Goal: Transaction & Acquisition: Subscribe to service/newsletter

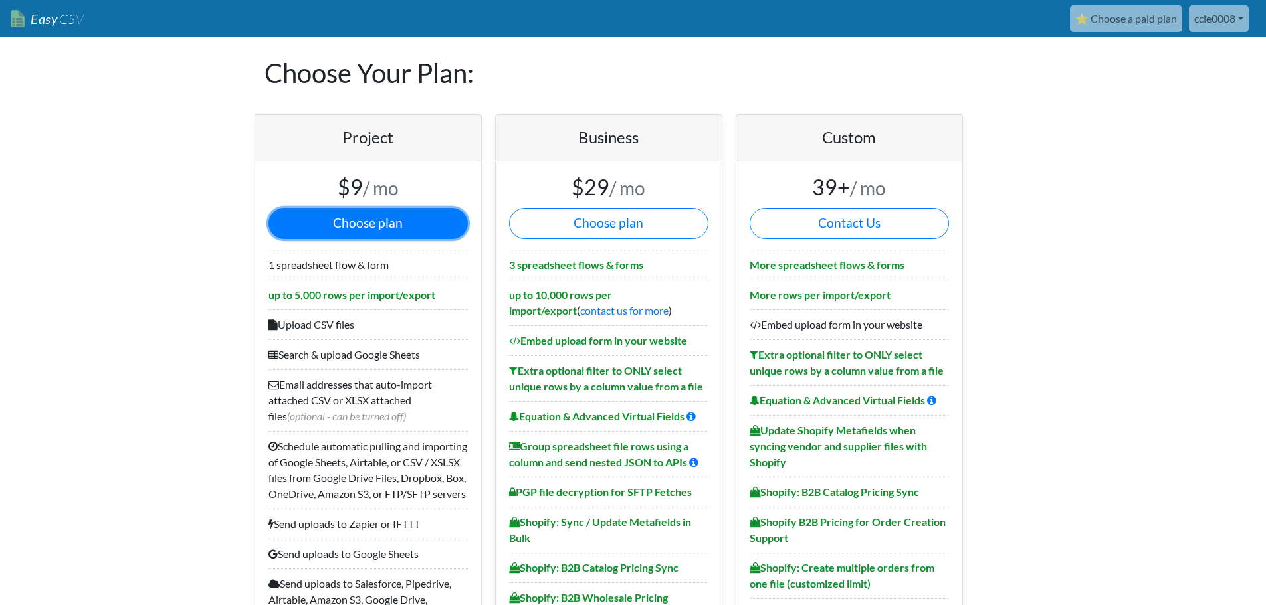
click at [406, 225] on button "Choose plan" at bounding box center [367, 223] width 199 height 31
drag, startPoint x: 446, startPoint y: 329, endPoint x: 261, endPoint y: 253, distance: 200.5
copy ul "1 spreadsheet flow & form up to 5,000 rows per import/export Upload CSV files"
